Goal: Find specific page/section: Find specific page/section

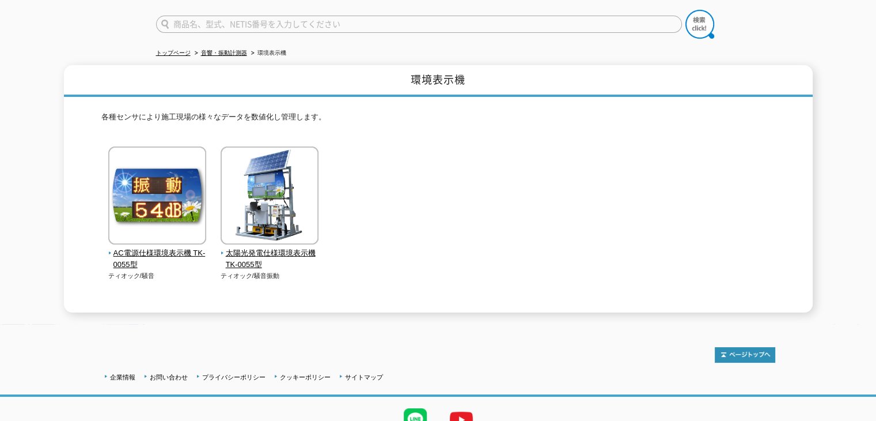
scroll to position [115, 0]
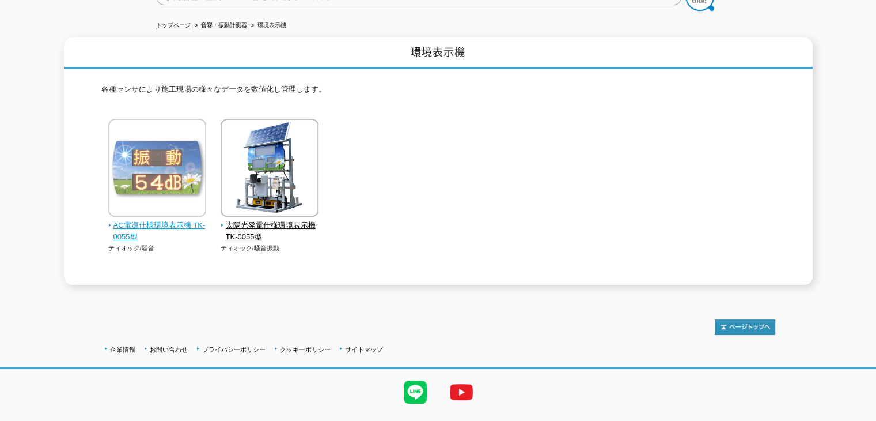
click at [150, 153] on img at bounding box center [157, 169] width 98 height 101
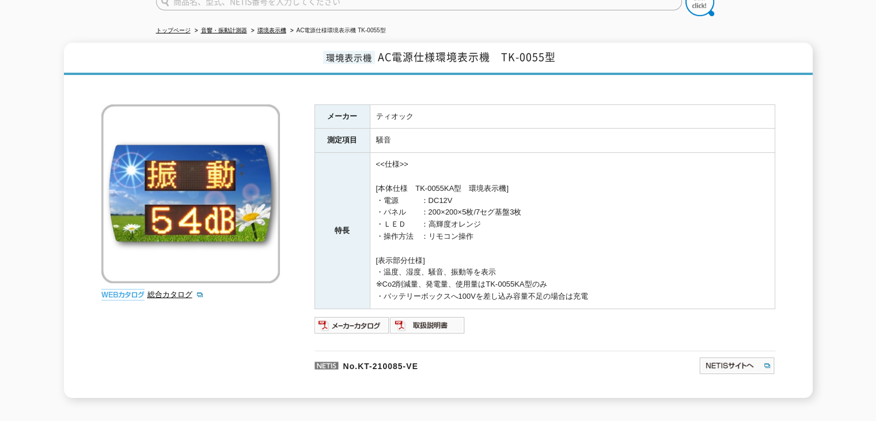
scroll to position [115, 0]
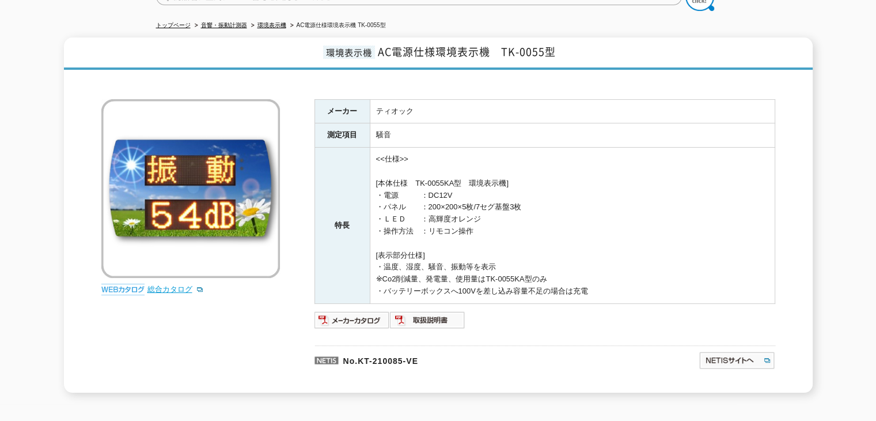
click at [170, 285] on link "総合カタログ" at bounding box center [176, 289] width 56 height 9
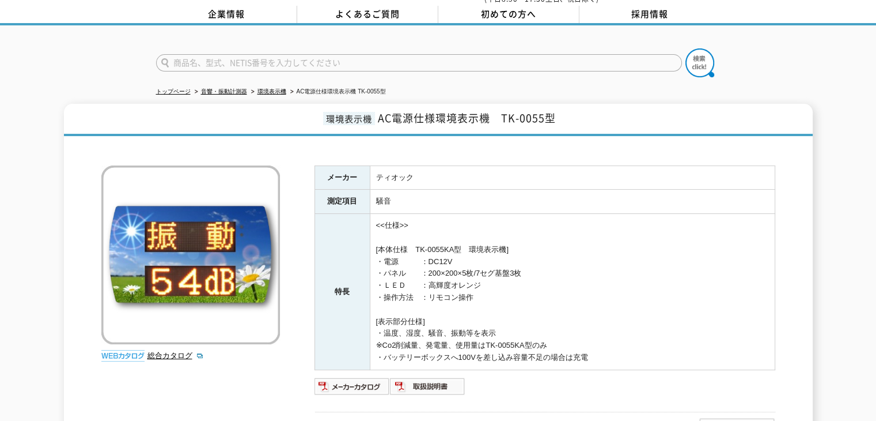
scroll to position [0, 0]
